Goal: Information Seeking & Learning: Learn about a topic

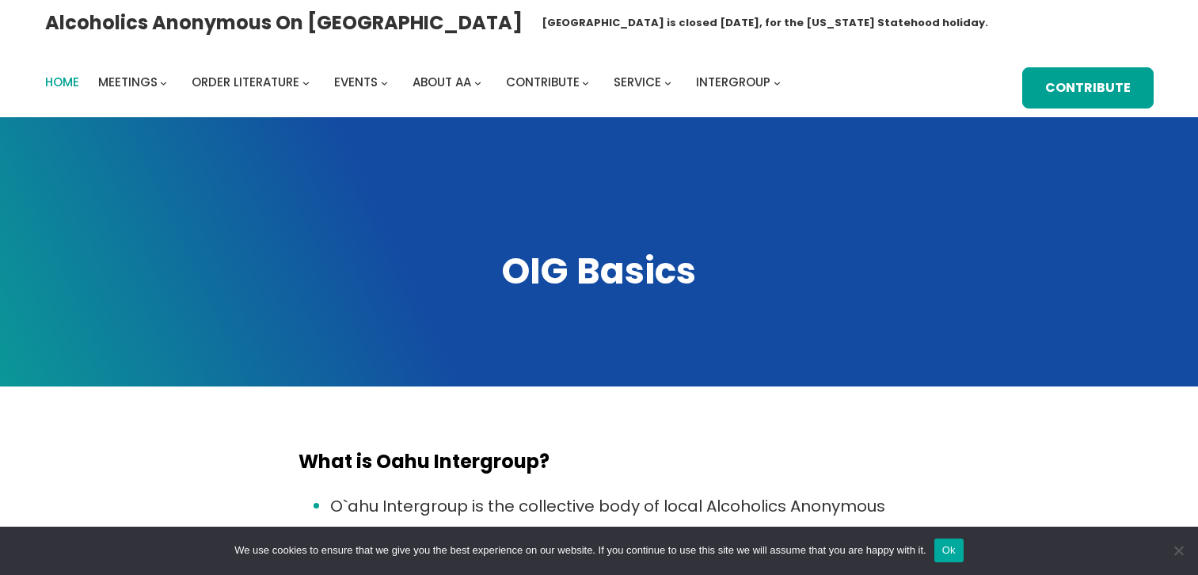
click at [58, 79] on span "Home" at bounding box center [62, 82] width 34 height 17
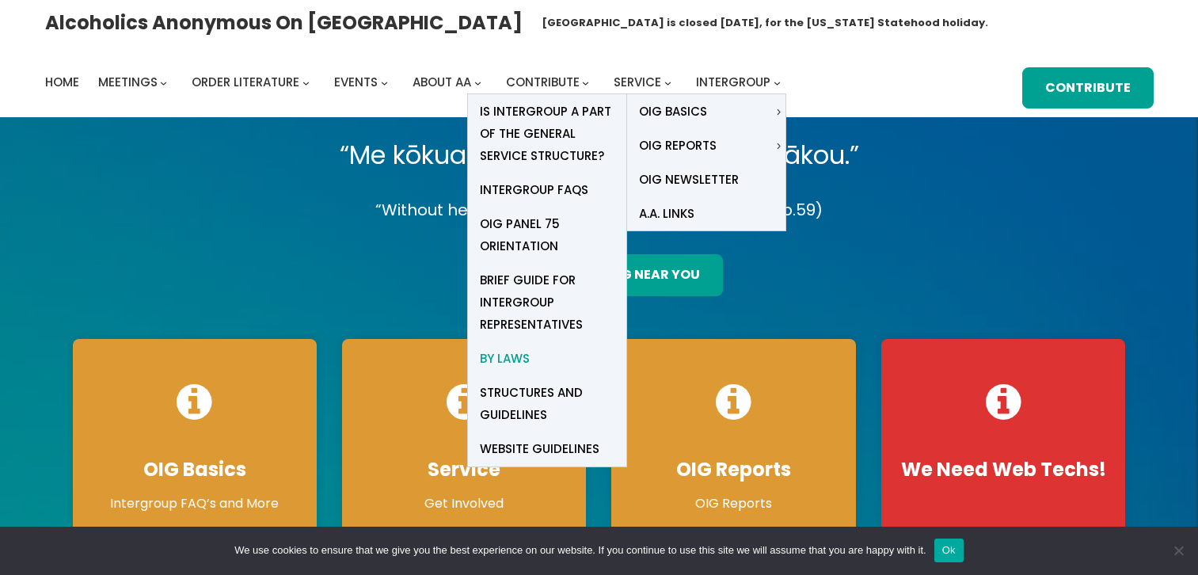
click at [511, 356] on span "By Laws" at bounding box center [505, 358] width 50 height 22
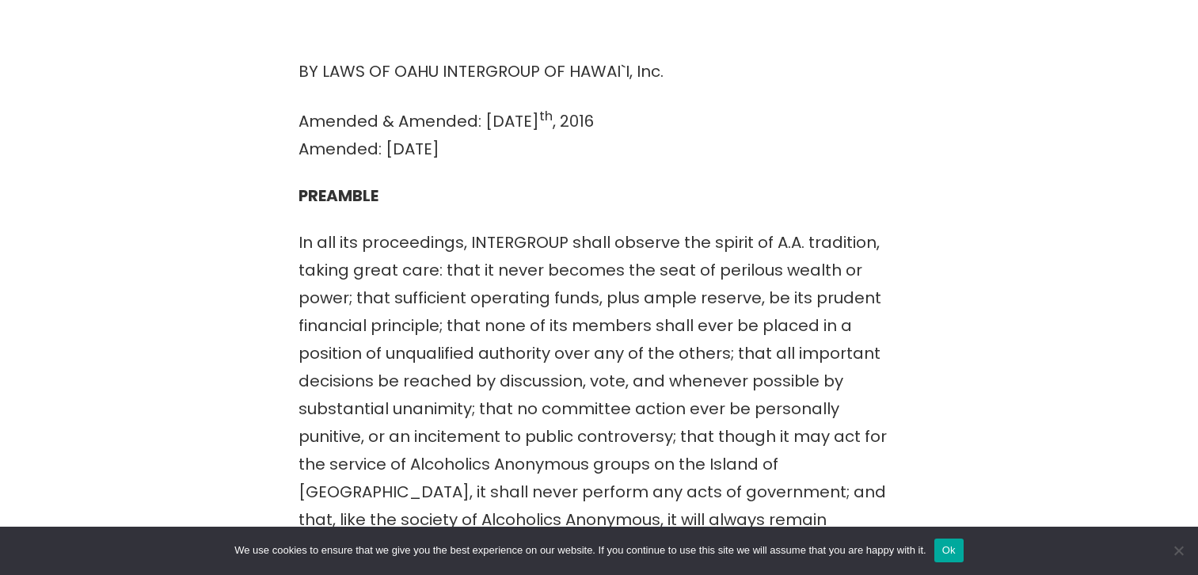
scroll to position [38, 0]
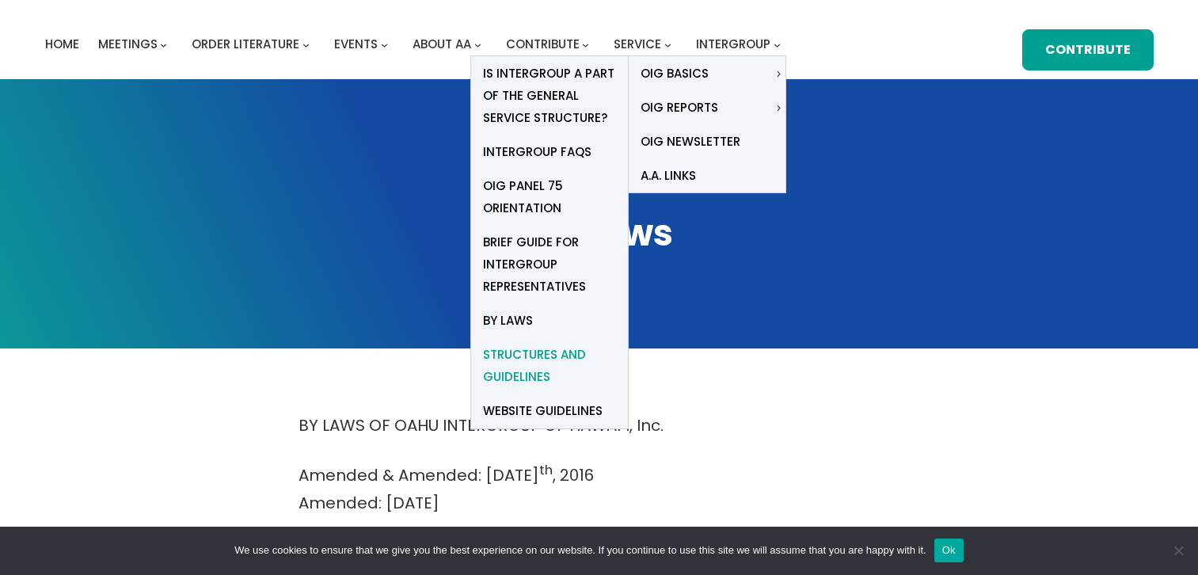
click at [519, 351] on span "Structures and Guidelines" at bounding box center [549, 366] width 133 height 44
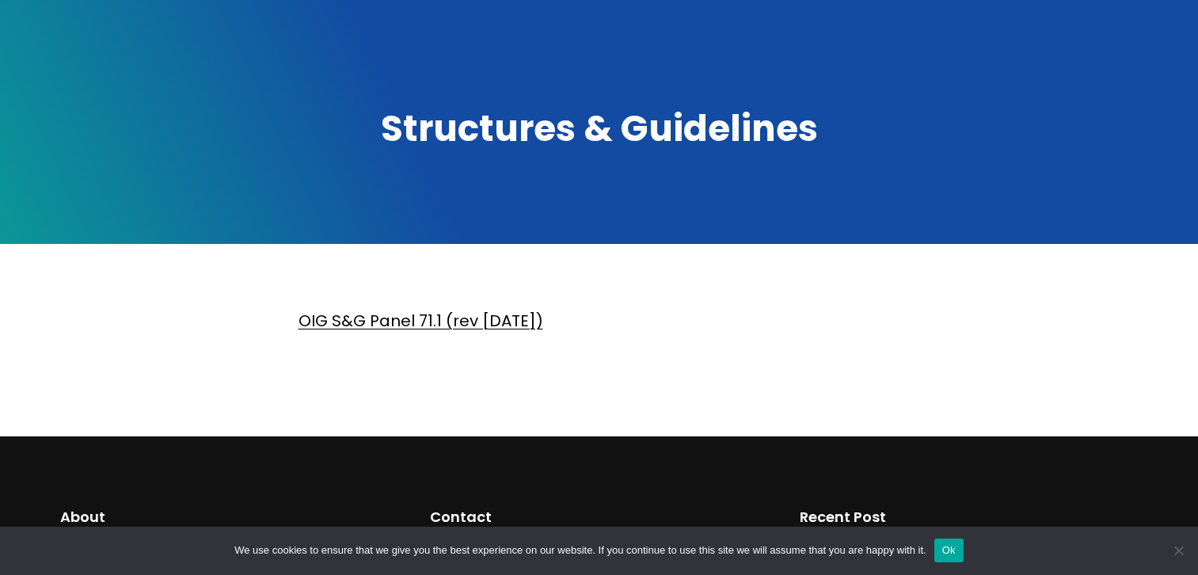
scroll to position [79, 0]
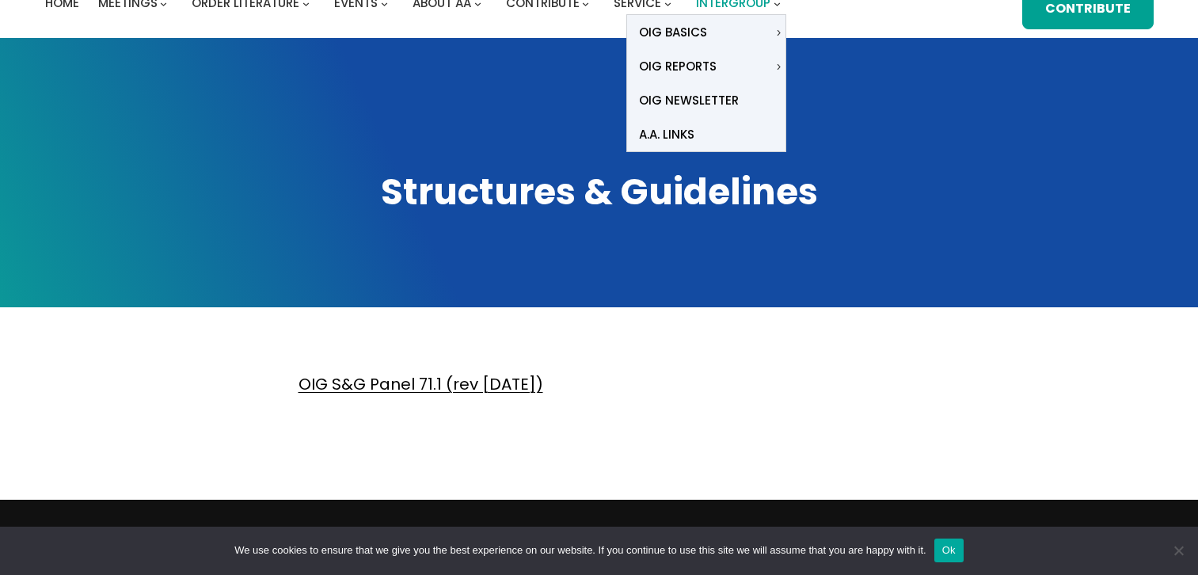
click at [753, 5] on span "Intergroup" at bounding box center [733, 2] width 74 height 17
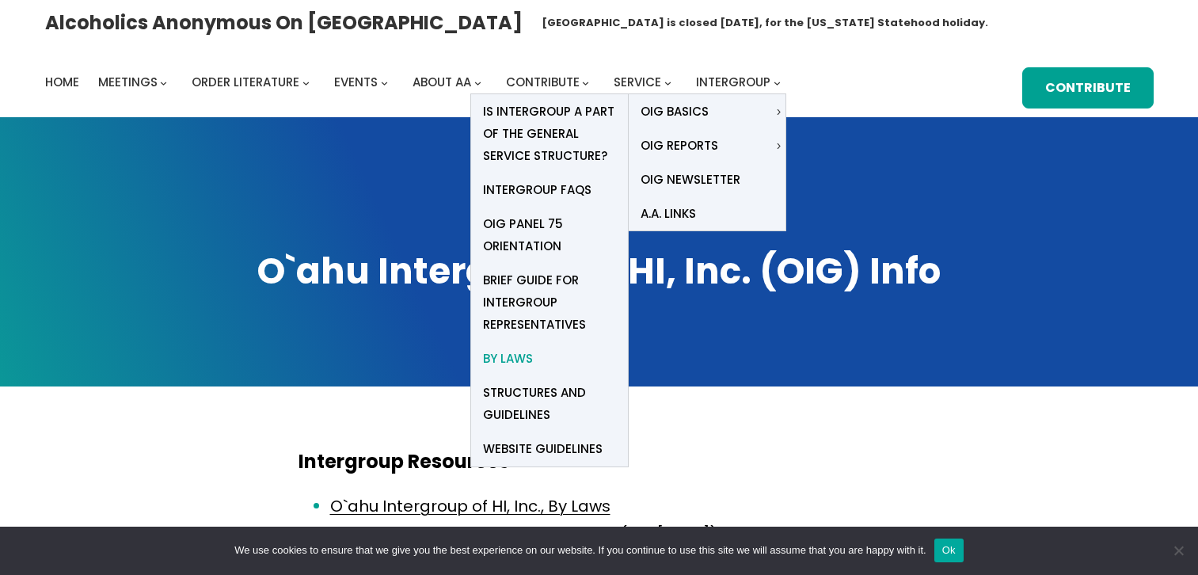
click at [502, 354] on span "By Laws" at bounding box center [508, 358] width 50 height 22
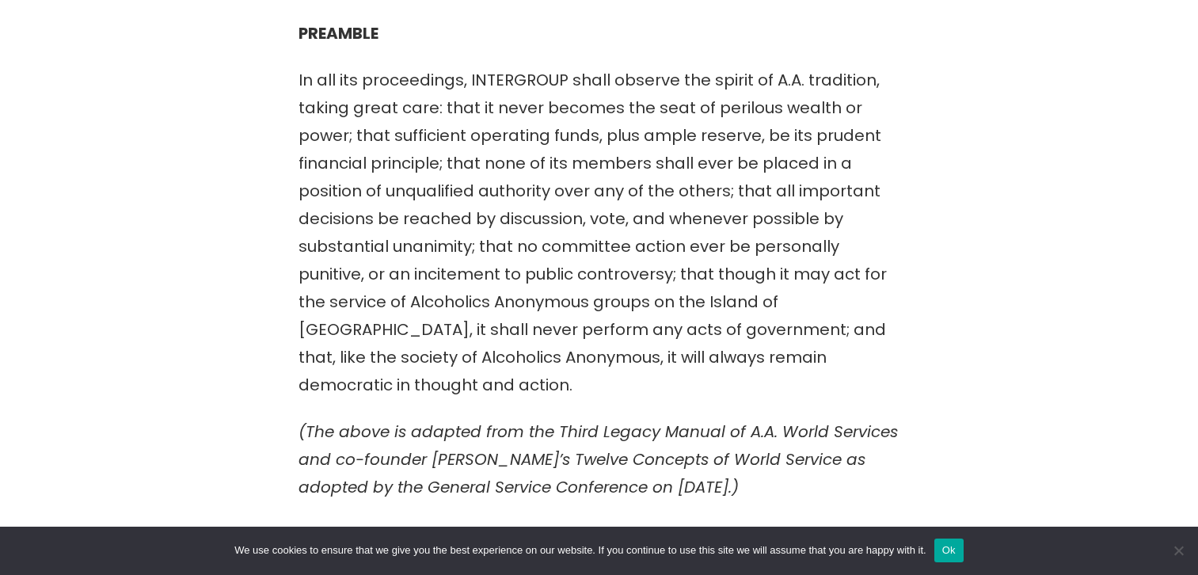
scroll to position [282, 0]
